Goal: Find specific page/section: Find specific page/section

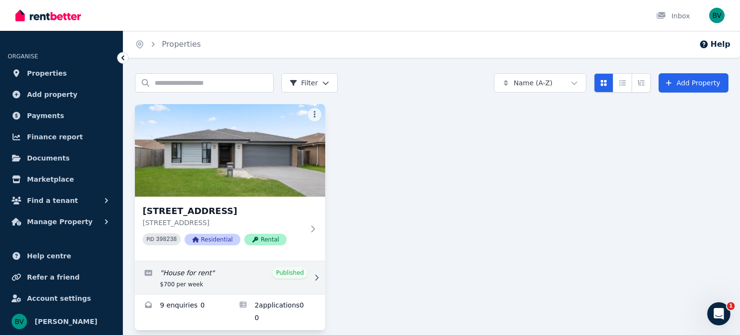
click at [317, 275] on icon at bounding box center [317, 277] width 10 height 7
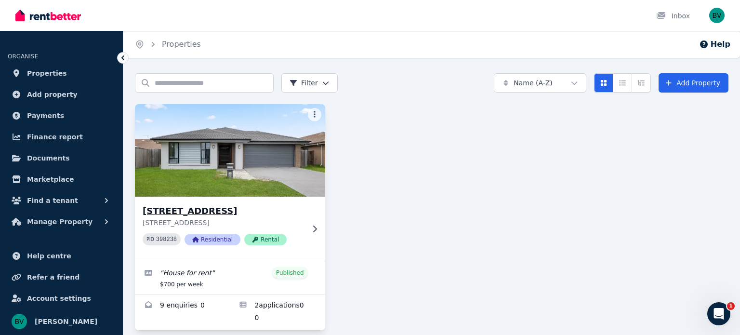
click at [314, 226] on icon at bounding box center [315, 228] width 4 height 7
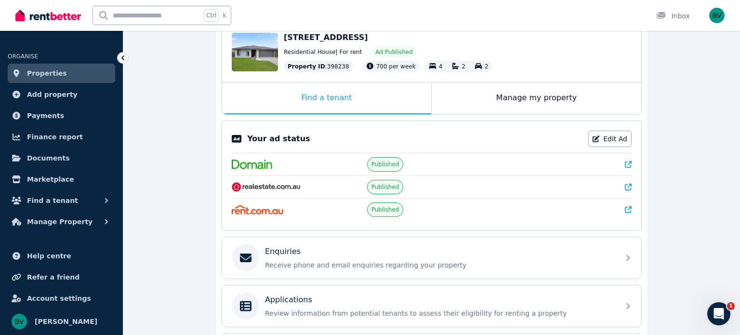
scroll to position [82, 0]
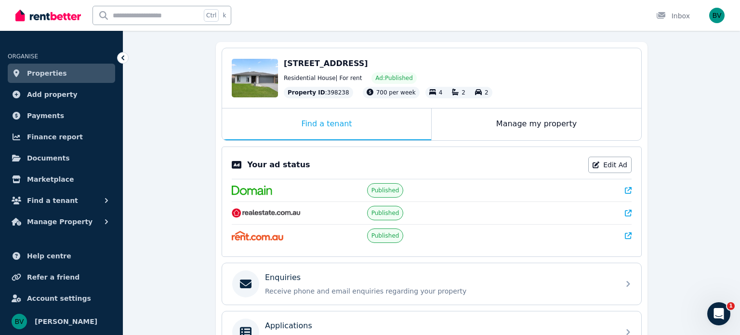
click at [627, 212] on icon at bounding box center [628, 212] width 7 height 7
